Goal: Book appointment/travel/reservation

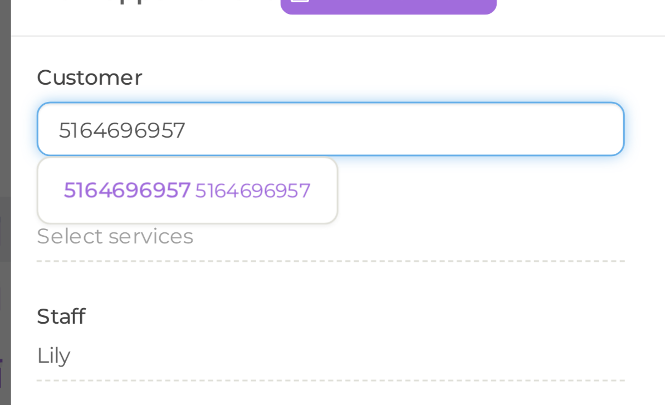
type input "5164696957"
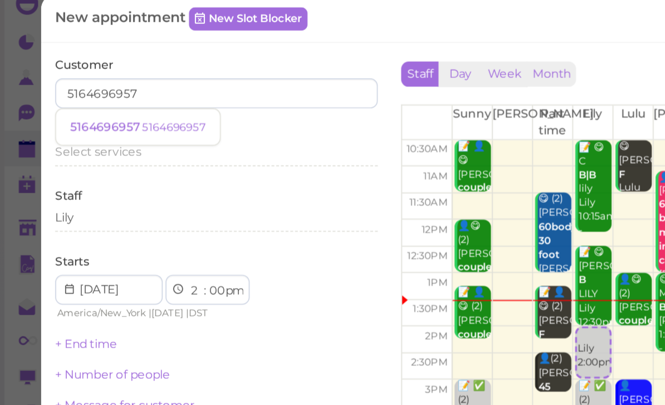
click at [81, 84] on span "5164696957" at bounding box center [63, 88] width 43 height 8
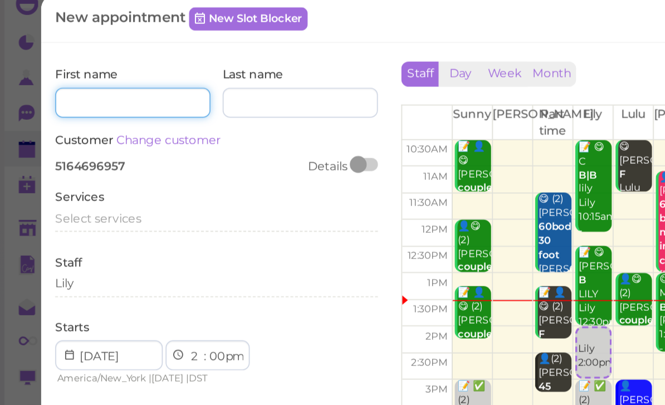
click at [87, 65] on input at bounding box center [79, 74] width 92 height 18
type input "[PERSON_NAME]"
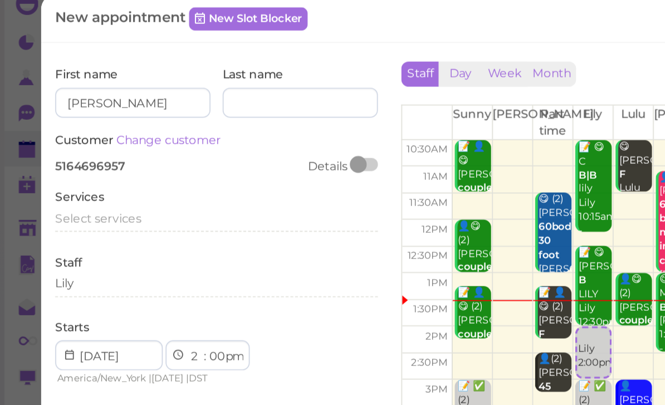
click at [68, 139] on span "Select services" at bounding box center [58, 143] width 51 height 8
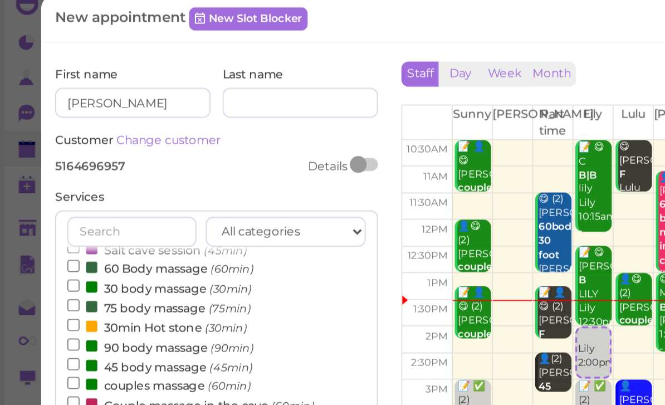
scroll to position [8, 0]
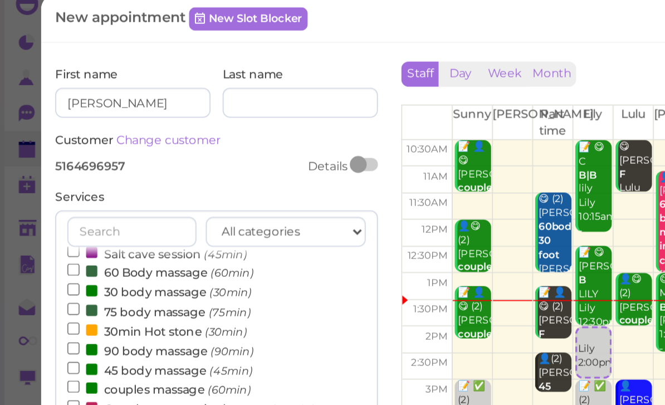
click at [90, 169] on label "60 Body massage (60min)" at bounding box center [95, 175] width 111 height 12
click at [47, 170] on input "60 Body massage (60min)" at bounding box center [43, 173] width 7 height 7
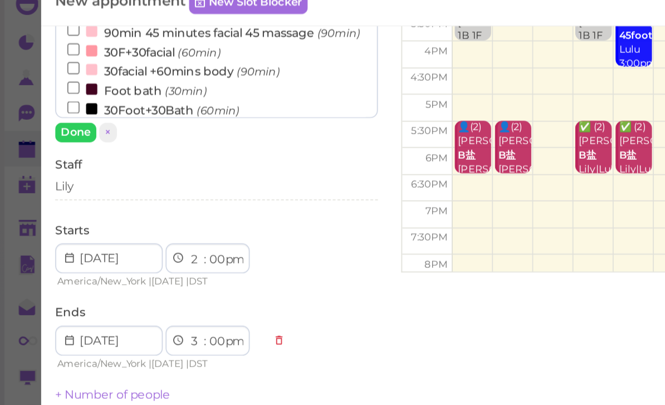
scroll to position [236, 0]
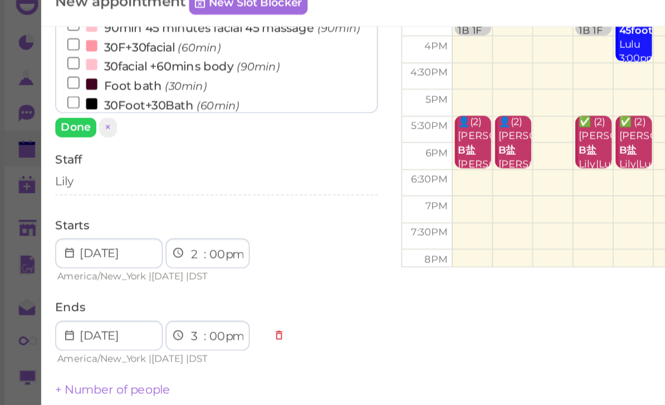
click at [72, 116] on div "Lily" at bounding box center [129, 121] width 192 height 10
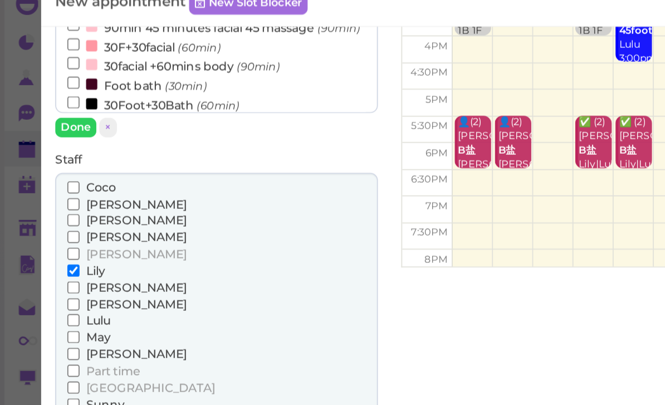
click at [63, 180] on span "[PERSON_NAME]" at bounding box center [81, 184] width 60 height 8
click at [47, 180] on input "[PERSON_NAME]" at bounding box center [43, 183] width 7 height 7
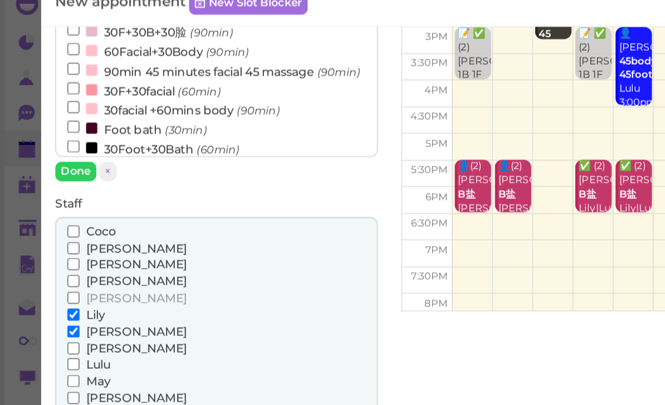
scroll to position [206, 0]
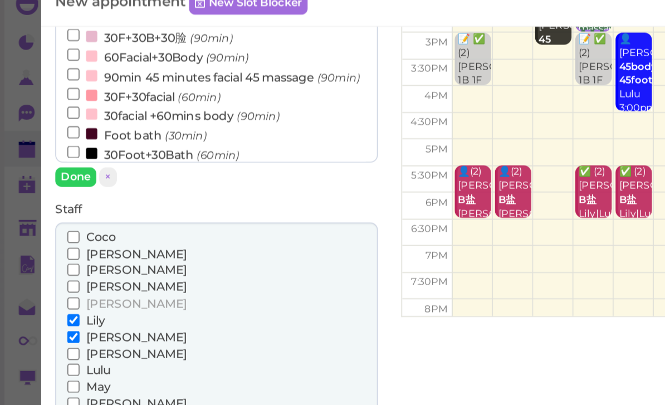
click at [67, 209] on span "[PERSON_NAME]" at bounding box center [81, 213] width 60 height 8
click at [47, 210] on input "[PERSON_NAME]" at bounding box center [43, 213] width 7 height 7
click at [62, 229] on span "Lulu" at bounding box center [58, 233] width 14 height 8
click at [47, 229] on input "Lulu" at bounding box center [43, 232] width 7 height 7
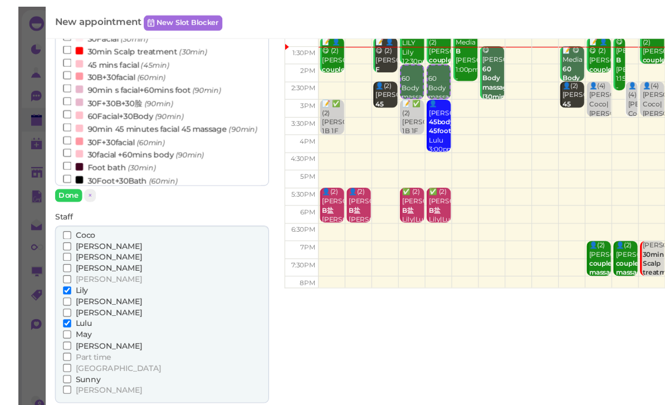
scroll to position [257, 0]
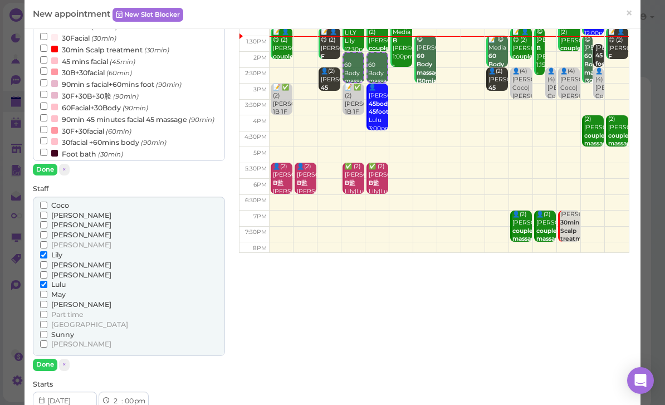
click at [38, 358] on button "Done" at bounding box center [45, 364] width 24 height 12
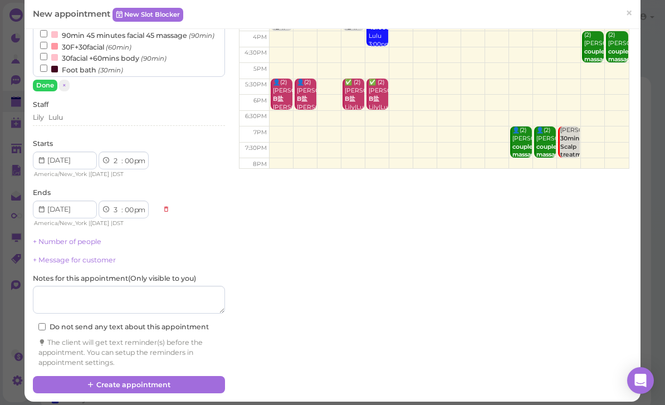
scroll to position [238, 0]
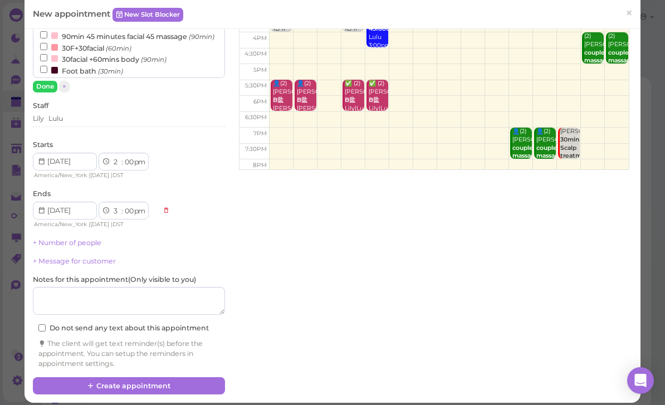
click at [121, 383] on button "Create appointment" at bounding box center [129, 386] width 192 height 18
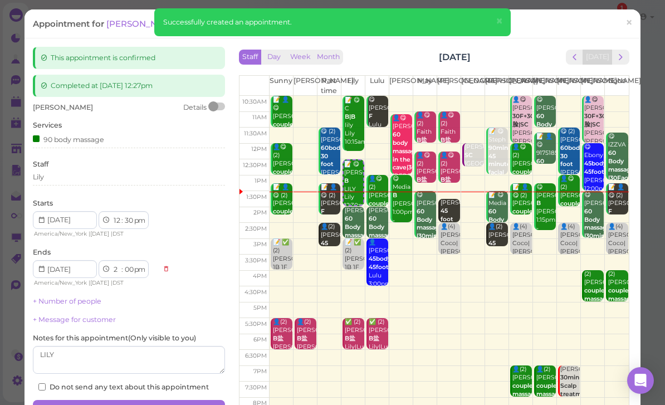
click at [620, 18] on link "×" at bounding box center [628, 24] width 21 height 26
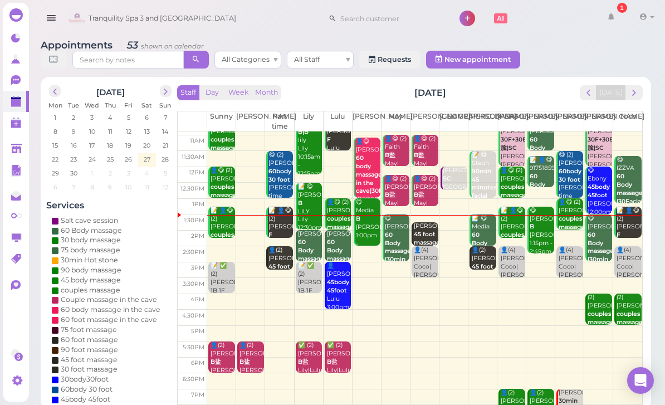
scroll to position [13, 0]
